Goal: Find specific page/section: Find specific page/section

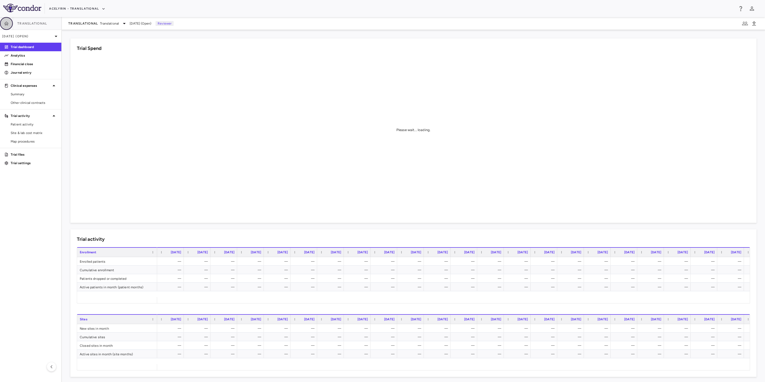
click at [7, 25] on icon "button" at bounding box center [6, 23] width 5 height 4
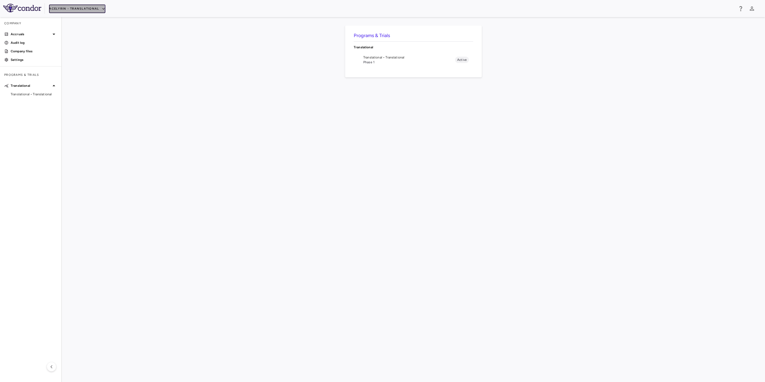
click at [68, 10] on button "Acelyrin - Translational" at bounding box center [77, 9] width 56 height 9
click at [73, 27] on li "Acelyrin - CMC" at bounding box center [71, 27] width 45 height 8
click at [376, 102] on span "Phase 1" at bounding box center [409, 103] width 92 height 5
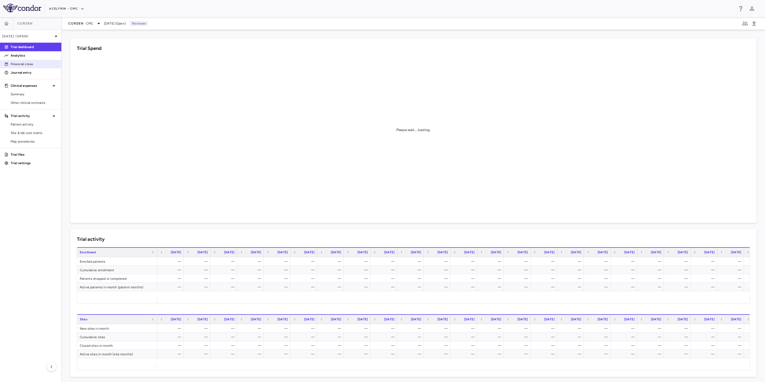
click at [22, 63] on p "Financial close" at bounding box center [34, 64] width 46 height 5
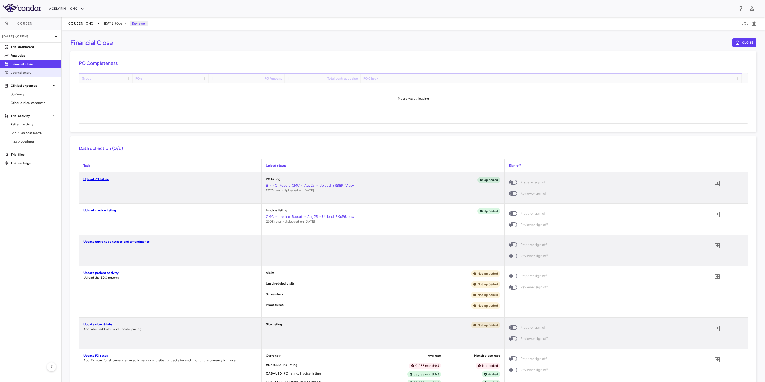
click at [22, 74] on p "Journal entry" at bounding box center [34, 72] width 46 height 5
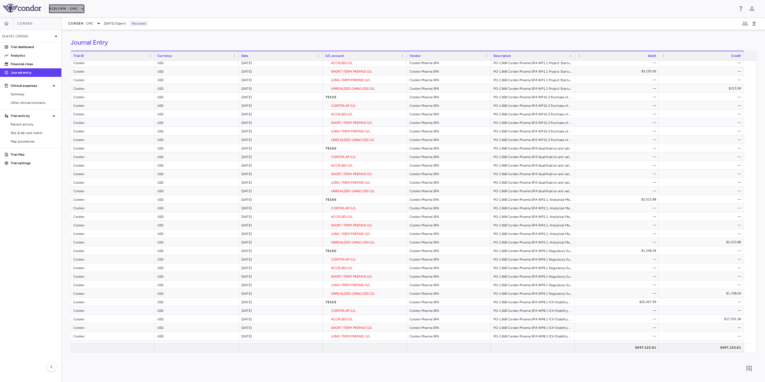
click at [63, 10] on button "Acelyrin - CMC" at bounding box center [66, 9] width 35 height 9
click at [71, 26] on li "Acelyrin - CMC" at bounding box center [71, 27] width 45 height 8
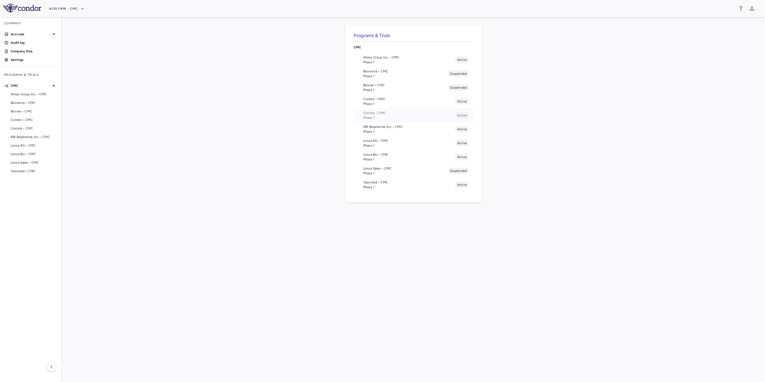
click at [373, 115] on span "Phase 1" at bounding box center [409, 117] width 92 height 5
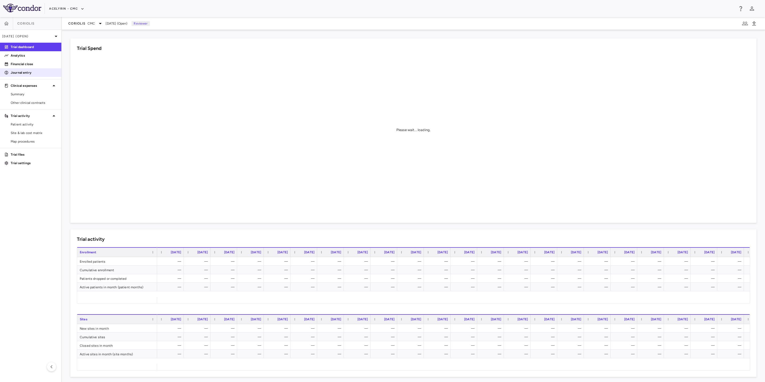
click at [25, 75] on link "Journal entry" at bounding box center [30, 73] width 61 height 8
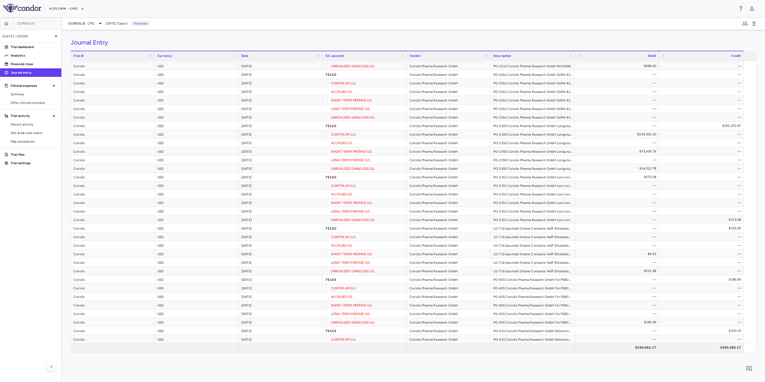
drag, startPoint x: 485, startPoint y: 13, endPoint x: 489, endPoint y: 12, distance: 4.1
click at [488, 13] on div "Acelyrin - CMC" at bounding box center [382, 8] width 765 height 17
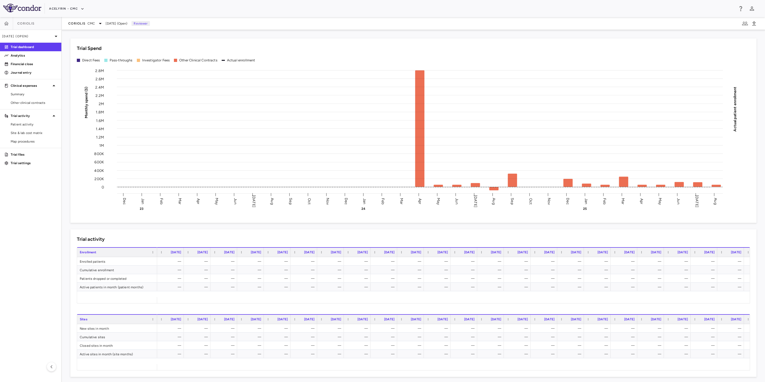
click at [356, 9] on div "Acelyrin - CMC" at bounding box center [391, 8] width 685 height 9
click at [18, 211] on aside "Coriolis [DATE] (Open) Trial dashboard Analytics Financial close Journal entry …" at bounding box center [31, 199] width 62 height 364
drag, startPoint x: 252, startPoint y: 10, endPoint x: 296, endPoint y: 10, distance: 44.3
click at [252, 10] on div "Acelyrin - CMC" at bounding box center [391, 8] width 685 height 9
drag, startPoint x: 303, startPoint y: 10, endPoint x: 224, endPoint y: 11, distance: 79.2
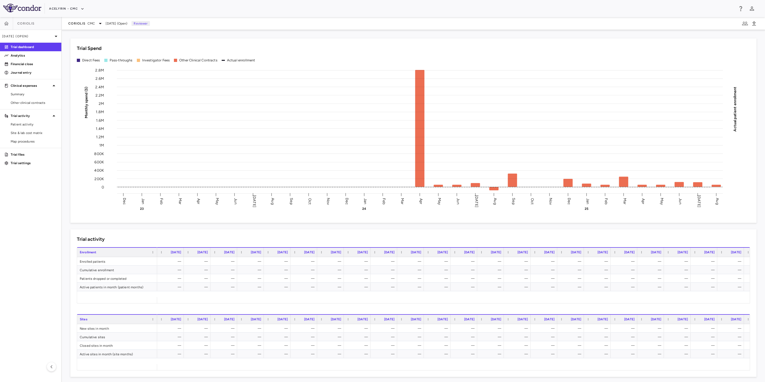
click at [284, 10] on div "Acelyrin - CMC" at bounding box center [391, 8] width 685 height 9
click at [224, 11] on div "Acelyrin - CMC" at bounding box center [391, 8] width 685 height 9
drag, startPoint x: 210, startPoint y: 15, endPoint x: 298, endPoint y: 12, distance: 87.2
click at [211, 15] on div "Acelyrin - CMC" at bounding box center [382, 8] width 765 height 17
click at [299, 12] on div "Acelyrin - CMC" at bounding box center [391, 8] width 685 height 9
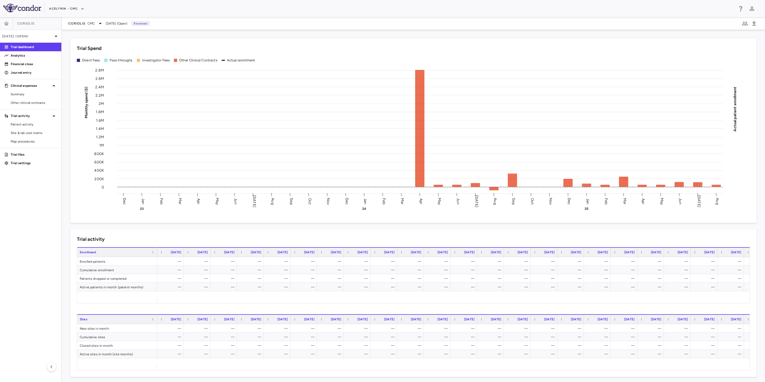
drag, startPoint x: 396, startPoint y: 12, endPoint x: 233, endPoint y: 12, distance: 163.2
click at [387, 14] on div "Acelyrin - CMC" at bounding box center [382, 8] width 765 height 17
click at [233, 12] on div "Acelyrin - CMC" at bounding box center [391, 8] width 685 height 9
drag, startPoint x: 327, startPoint y: 13, endPoint x: 396, endPoint y: 14, distance: 69.6
click at [328, 13] on div "Acelyrin - CMC" at bounding box center [391, 8] width 685 height 9
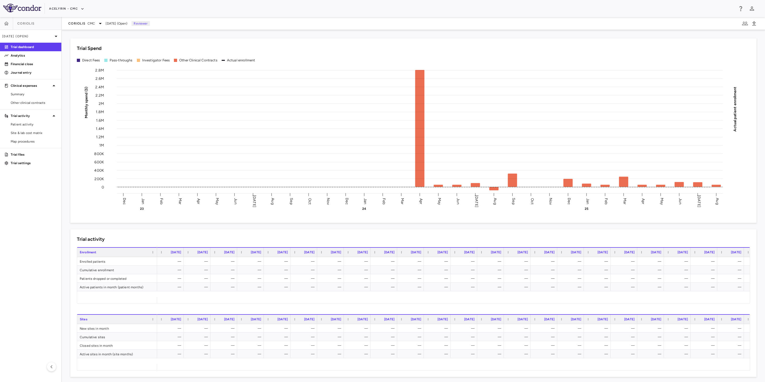
drag, startPoint x: 396, startPoint y: 14, endPoint x: 59, endPoint y: 176, distance: 374.2
click at [392, 15] on div "Acelyrin - CMC" at bounding box center [382, 8] width 765 height 17
drag, startPoint x: 20, startPoint y: 220, endPoint x: 299, endPoint y: 1, distance: 355.1
click at [22, 219] on aside "Coriolis [DATE] (Open) Trial dashboard Analytics Financial close Journal entry …" at bounding box center [31, 199] width 62 height 364
click at [312, 2] on div "Acelyrin - CMC" at bounding box center [382, 8] width 765 height 17
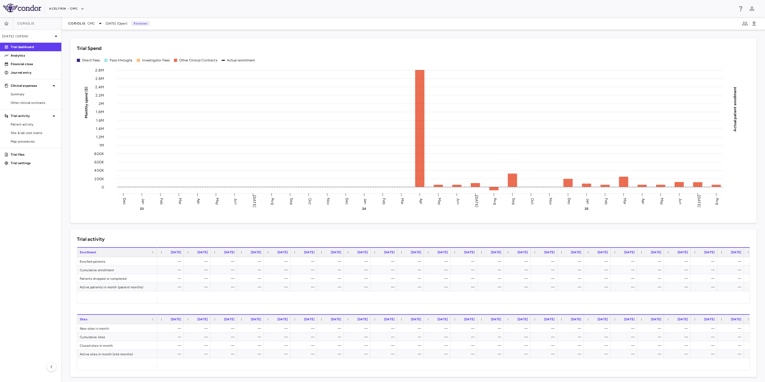
drag, startPoint x: 385, startPoint y: 7, endPoint x: 416, endPoint y: 7, distance: 30.9
click at [388, 7] on div "Acelyrin - CMC" at bounding box center [391, 8] width 685 height 9
drag, startPoint x: 416, startPoint y: 7, endPoint x: 264, endPoint y: 24, distance: 152.6
click at [411, 10] on div "Acelyrin - CMC" at bounding box center [391, 8] width 685 height 9
drag, startPoint x: 3, startPoint y: 204, endPoint x: 231, endPoint y: 9, distance: 300.1
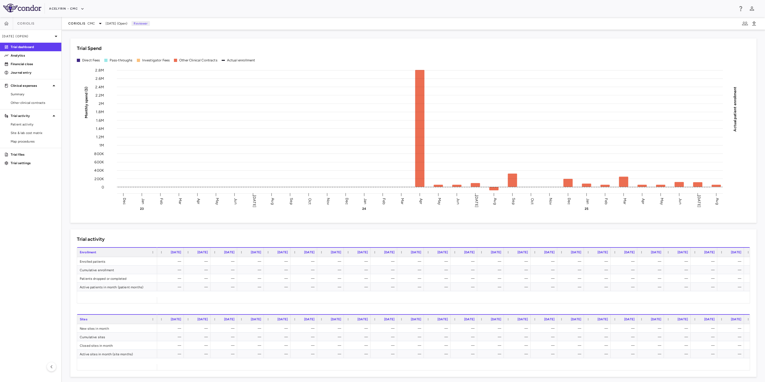
click at [7, 202] on aside "Coriolis [DATE] (Open) Trial dashboard Analytics Financial close Journal entry …" at bounding box center [31, 199] width 62 height 364
drag, startPoint x: 308, startPoint y: 14, endPoint x: 373, endPoint y: 13, distance: 64.8
click at [311, 13] on div "Acelyrin - CMC" at bounding box center [382, 8] width 765 height 17
drag, startPoint x: 399, startPoint y: 13, endPoint x: 455, endPoint y: 12, distance: 56.3
click at [402, 13] on div "Acelyrin - CMC" at bounding box center [391, 8] width 685 height 9
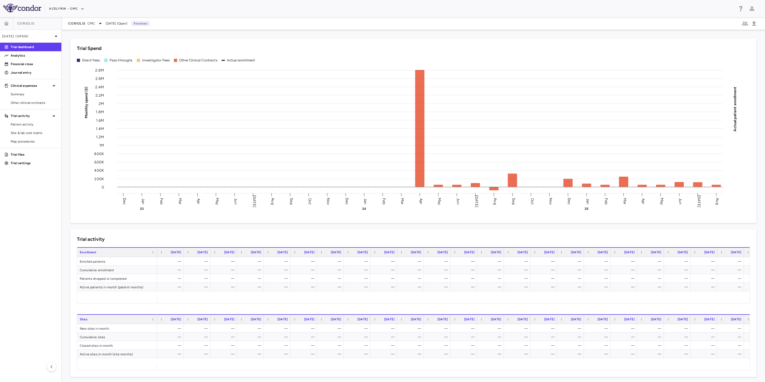
drag, startPoint x: 460, startPoint y: 12, endPoint x: 271, endPoint y: 7, distance: 188.8
click at [442, 13] on div "Acelyrin - CMC" at bounding box center [382, 8] width 765 height 17
click at [271, 7] on div "Acelyrin - CMC" at bounding box center [391, 8] width 685 height 9
click at [26, 207] on aside "Coriolis [DATE] (Open) Trial dashboard Analytics Financial close Journal entry …" at bounding box center [31, 199] width 62 height 364
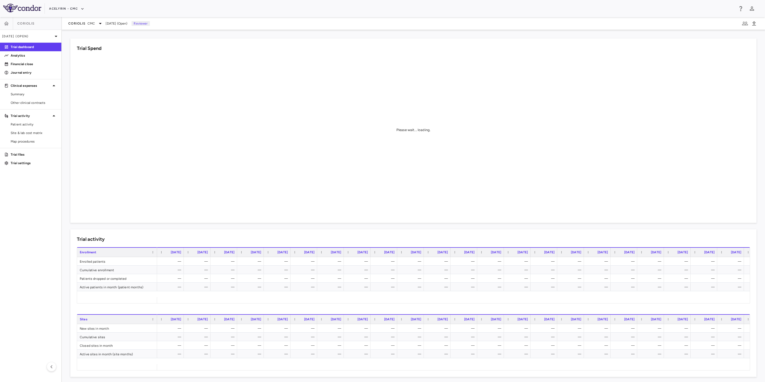
click at [44, 221] on aside "Coriolis [DATE] (Open) Trial dashboard Analytics Financial close Journal entry …" at bounding box center [31, 199] width 62 height 364
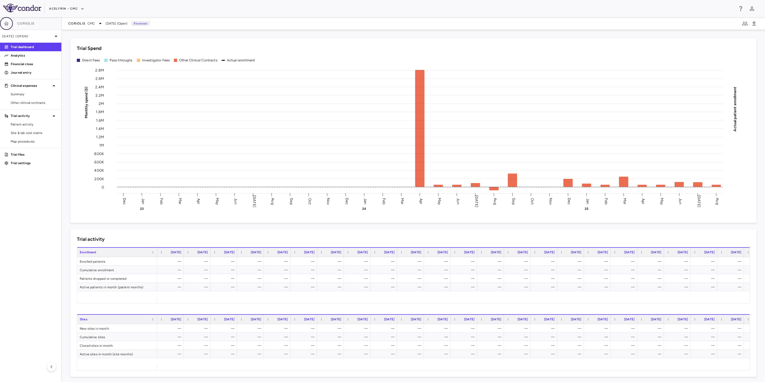
click at [8, 24] on icon "button" at bounding box center [6, 23] width 5 height 5
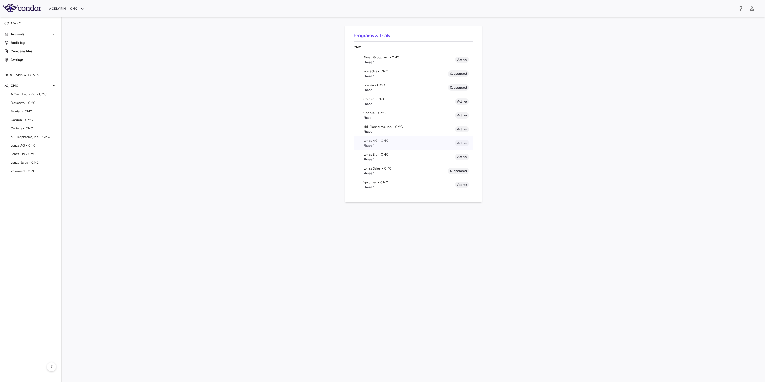
click at [376, 145] on span "Phase 1" at bounding box center [409, 145] width 92 height 5
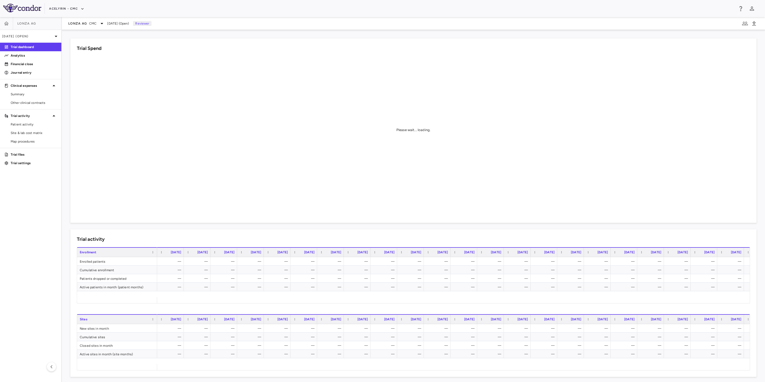
click at [20, 217] on aside "Lonza AG [DATE] (Open) Trial dashboard Analytics Financial close Journal entry …" at bounding box center [31, 199] width 62 height 364
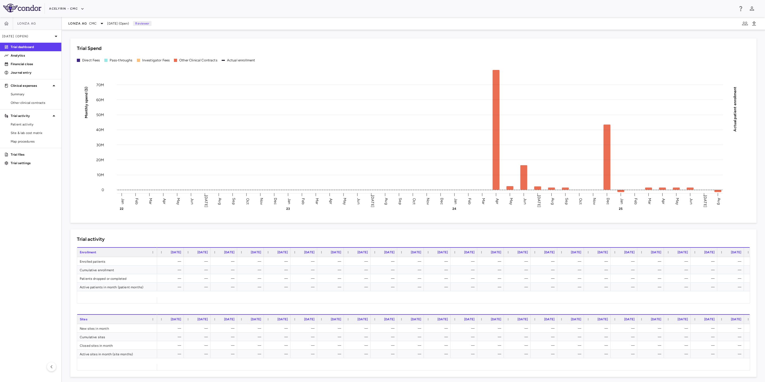
click at [301, 14] on div "Acelyrin - CMC" at bounding box center [382, 8] width 765 height 17
drag, startPoint x: 23, startPoint y: 104, endPoint x: 58, endPoint y: 103, distance: 34.2
click at [23, 104] on span "Other clinical contracts" at bounding box center [34, 102] width 46 height 5
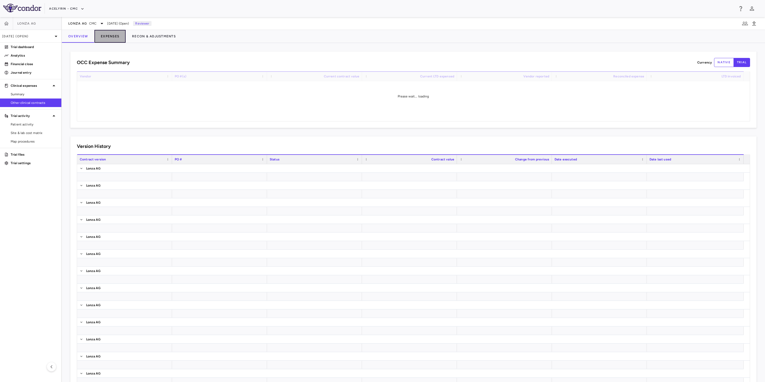
click at [115, 32] on button "Expenses" at bounding box center [109, 36] width 31 height 13
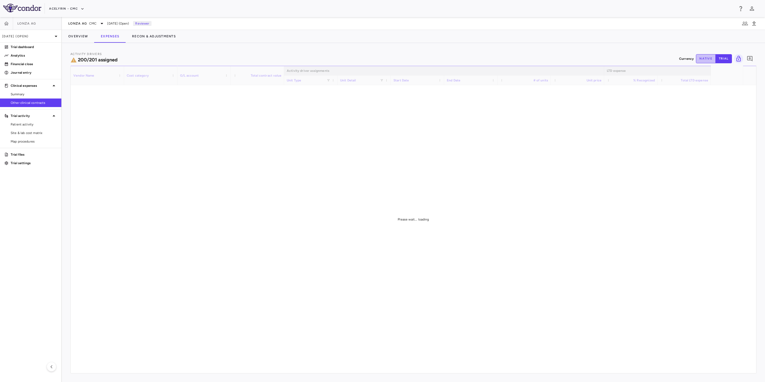
click at [707, 56] on button "native" at bounding box center [706, 58] width 20 height 9
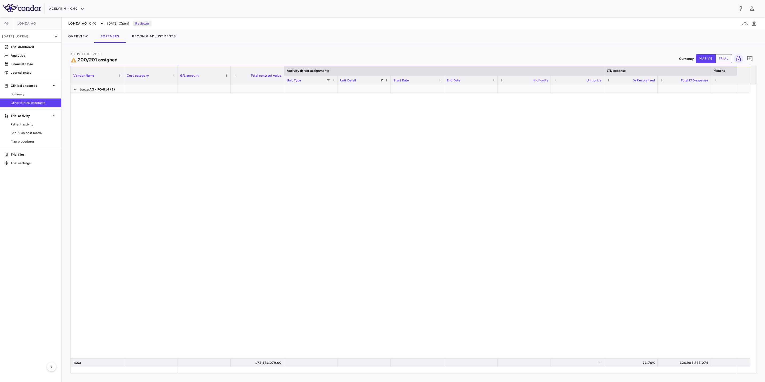
scroll to position [2619, 0]
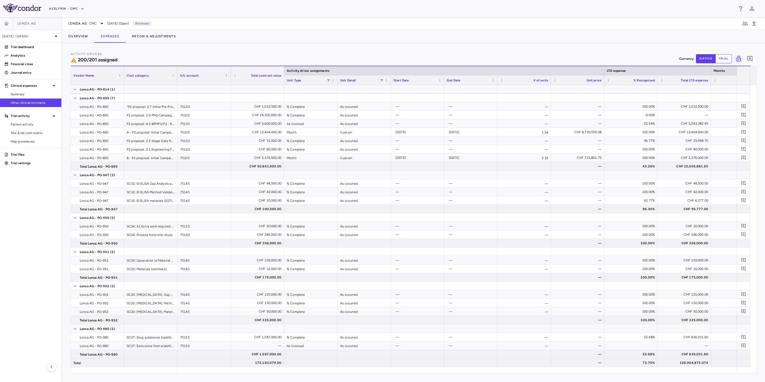
click at [38, 195] on aside "Lonza AG Aug 2025 (Open) Trial dashboard Analytics Financial close Journal entr…" at bounding box center [31, 199] width 62 height 364
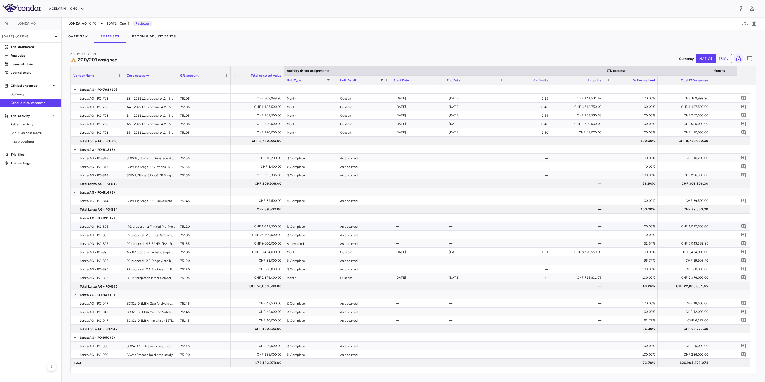
scroll to position [0, 0]
